Goal: Task Accomplishment & Management: Manage account settings

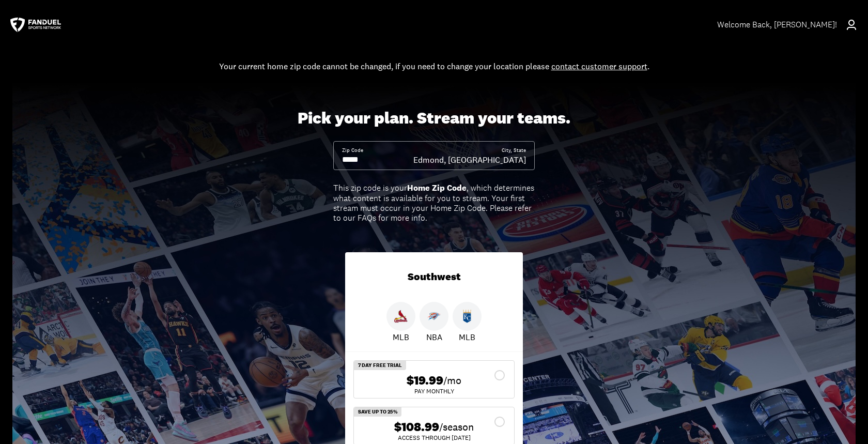
click at [509, 163] on div "Edmond, [GEOGRAPHIC_DATA]" at bounding box center [469, 159] width 113 height 11
click at [503, 142] on div "Zip Code City, [GEOGRAPHIC_DATA], [GEOGRAPHIC_DATA]" at bounding box center [434, 155] width 202 height 29
click at [392, 152] on div "Zip Code" at bounding box center [377, 156] width 71 height 19
click at [843, 28] on div "Welcome Back , [PERSON_NAME]!" at bounding box center [787, 24] width 141 height 29
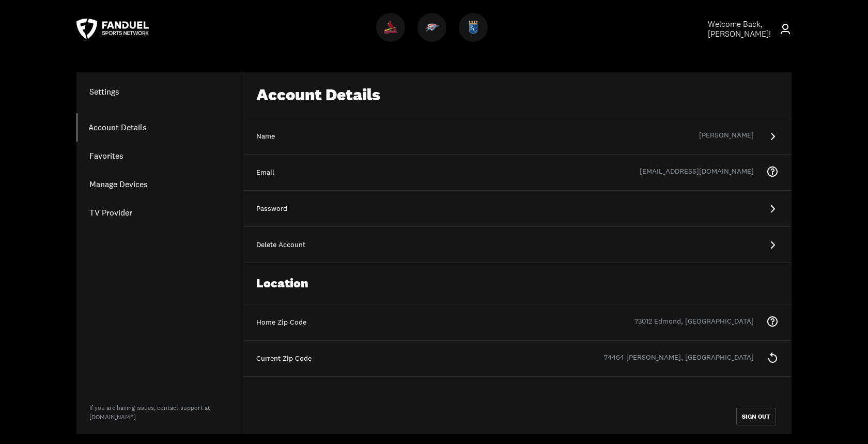
click at [773, 361] on icon at bounding box center [772, 357] width 12 height 12
click at [297, 317] on div "Home Zip Code 73012 Edmond, [GEOGRAPHIC_DATA] You cannot change your Home zipco…" at bounding box center [517, 322] width 548 height 36
click at [337, 331] on div "Home Zip Code 73012 Edmond, [GEOGRAPHIC_DATA] You cannot change your Home zipco…" at bounding box center [517, 322] width 548 height 36
click at [692, 335] on div "Home Zip Code 73012 Edmond, [GEOGRAPHIC_DATA] You cannot change your Home zipco…" at bounding box center [517, 322] width 548 height 36
click at [131, 148] on link "Favorites" at bounding box center [159, 156] width 166 height 28
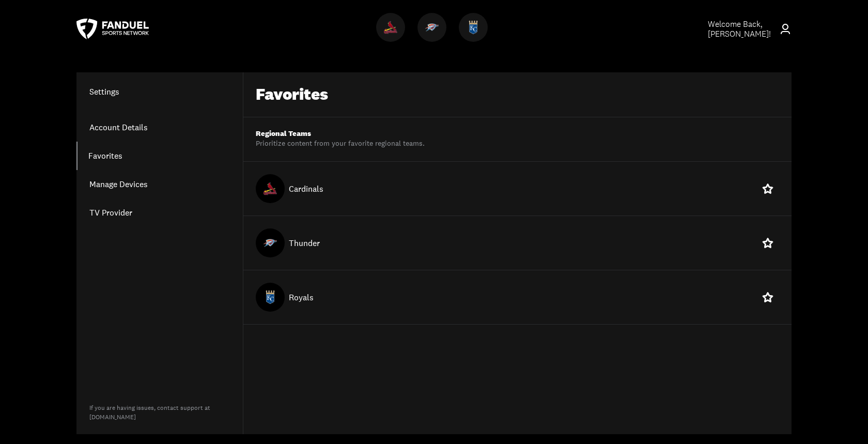
click at [126, 187] on link "Manage Devices" at bounding box center [159, 184] width 166 height 28
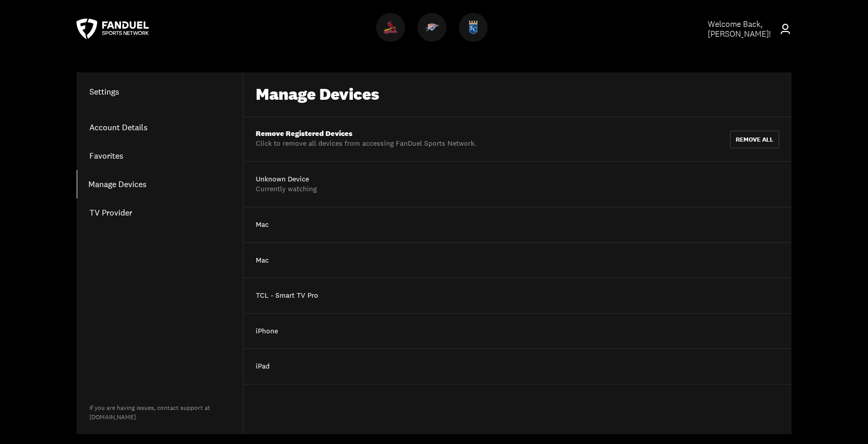
click at [124, 213] on link "TV Provider" at bounding box center [159, 212] width 166 height 28
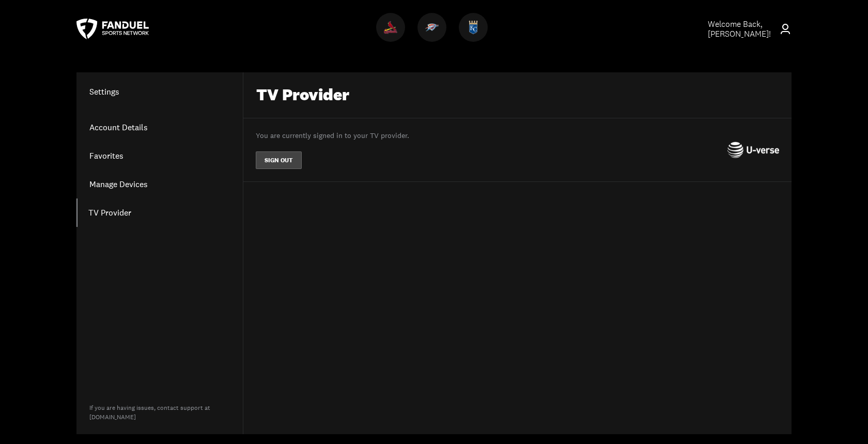
click at [279, 160] on button "SIGN OUT" at bounding box center [279, 160] width 46 height 18
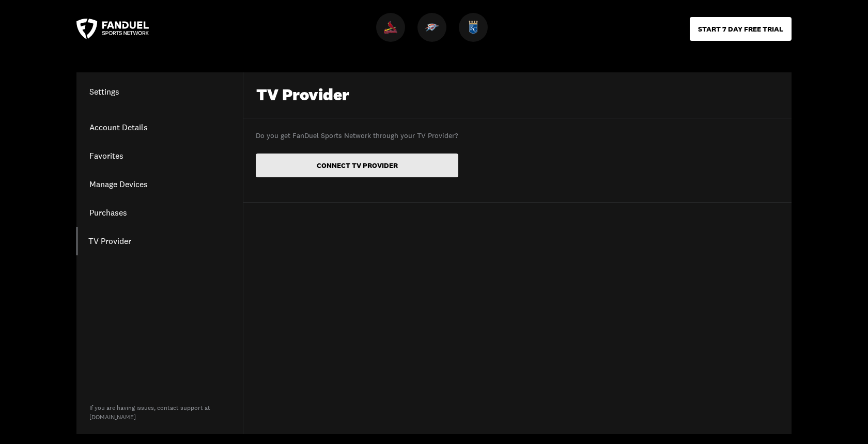
click at [355, 173] on button "CONNECT TV PROVIDER" at bounding box center [357, 165] width 203 height 24
click at [434, 20] on div at bounding box center [432, 27] width 29 height 29
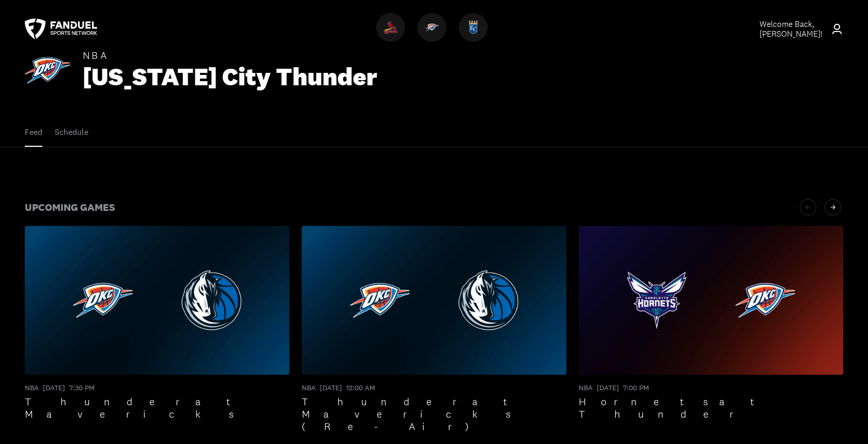
click at [789, 26] on span "Welcome Back, [PERSON_NAME] !" at bounding box center [791, 29] width 63 height 21
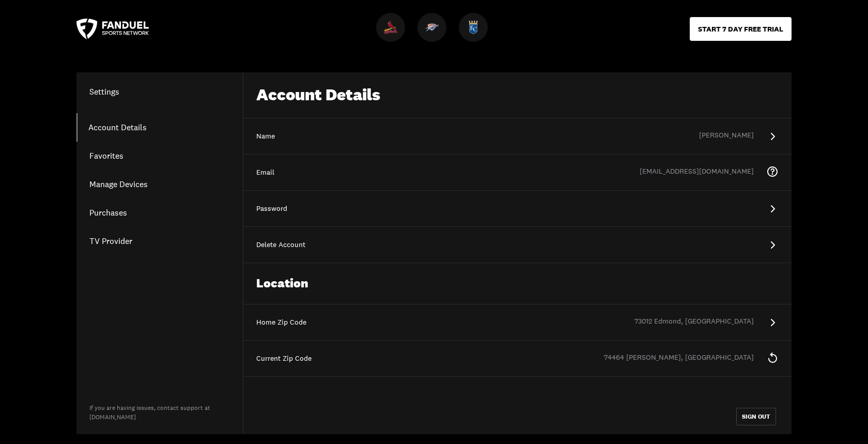
click at [130, 213] on link "Purchases" at bounding box center [159, 212] width 166 height 28
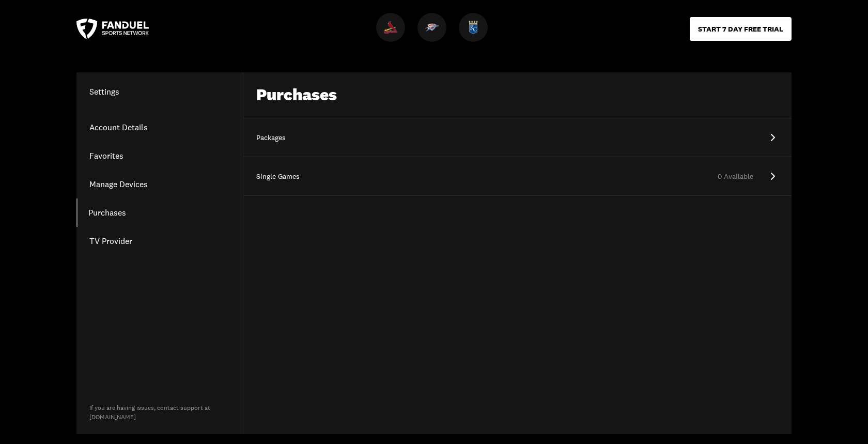
click at [340, 132] on link "Packages" at bounding box center [517, 137] width 548 height 39
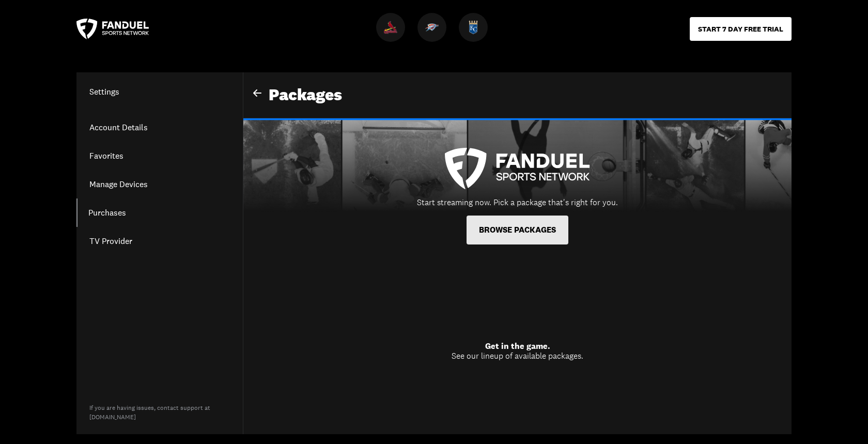
click at [542, 239] on button "BROWSE PACKAGES" at bounding box center [518, 230] width 102 height 29
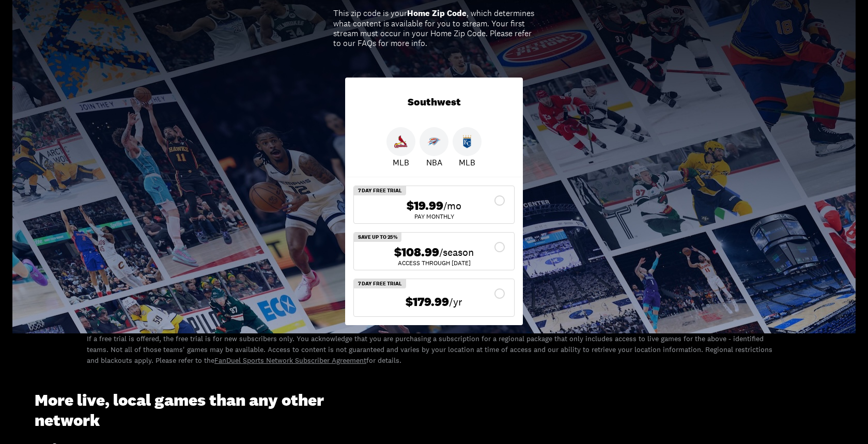
scroll to position [145, 0]
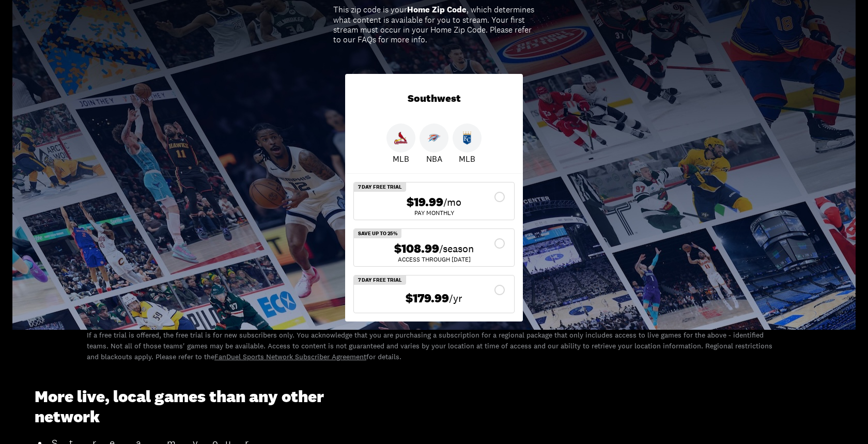
click at [435, 243] on span "$108.99" at bounding box center [416, 248] width 45 height 15
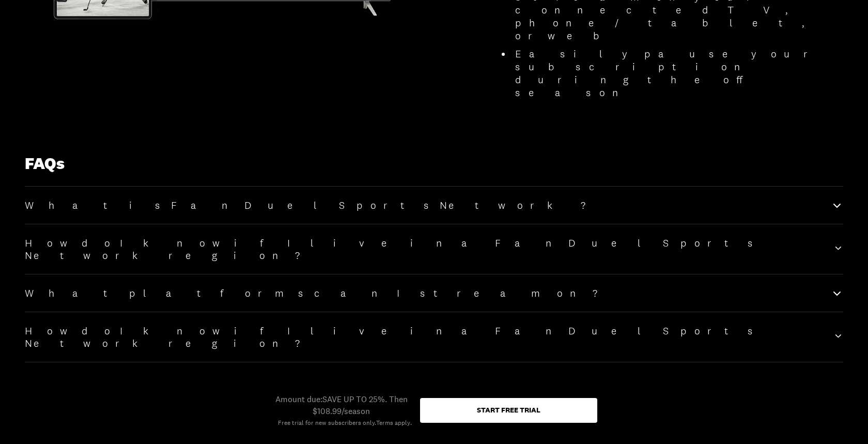
scroll to position [1170, 0]
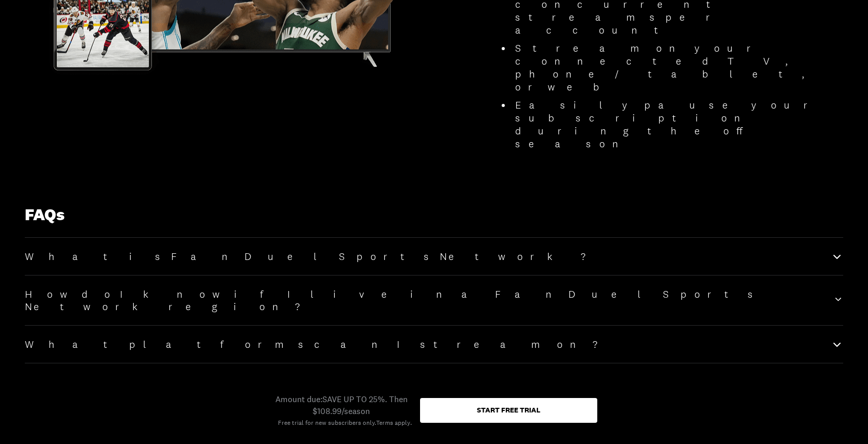
click at [384, 426] on div "What is the difference between FanDuel Sports Network and FanDuel TV+?" at bounding box center [434, 438] width 819 height 25
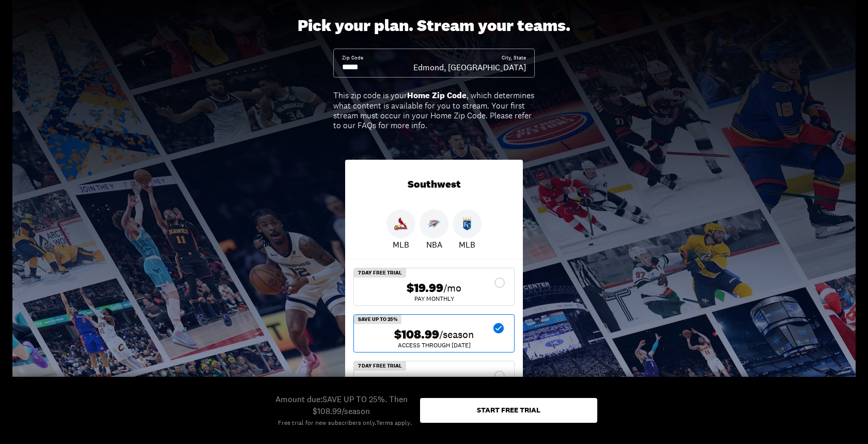
scroll to position [0, 0]
